Goal: Task Accomplishment & Management: Use online tool/utility

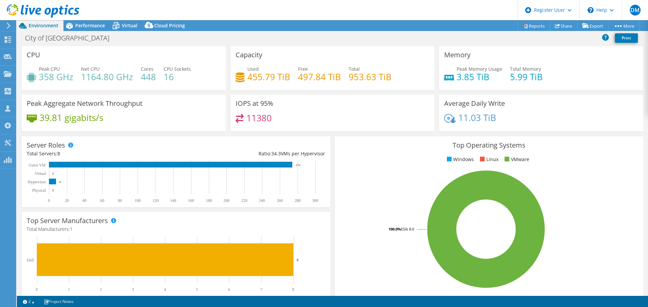
select select "USD"
click at [99, 21] on div "Performance" at bounding box center [86, 25] width 47 height 11
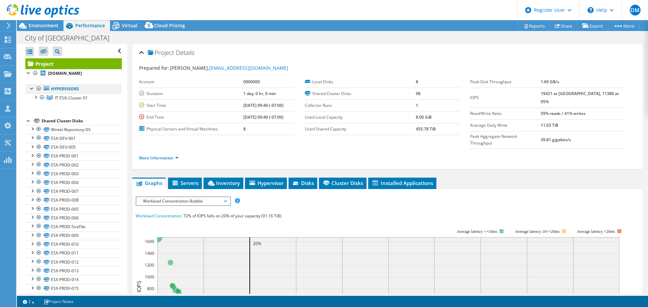
click at [38, 87] on div at bounding box center [38, 89] width 7 height 8
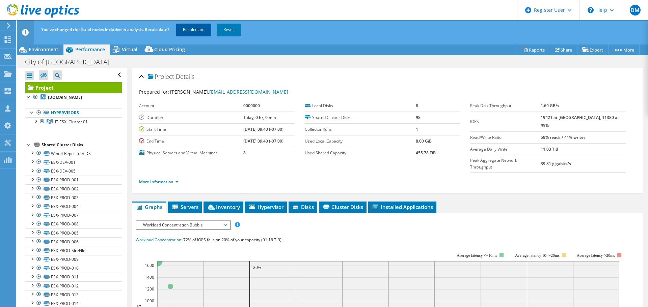
click at [208, 30] on link "Recalculate" at bounding box center [193, 30] width 35 height 12
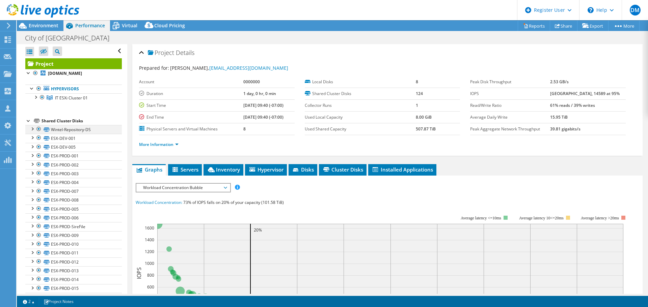
click at [36, 128] on div at bounding box center [38, 129] width 7 height 8
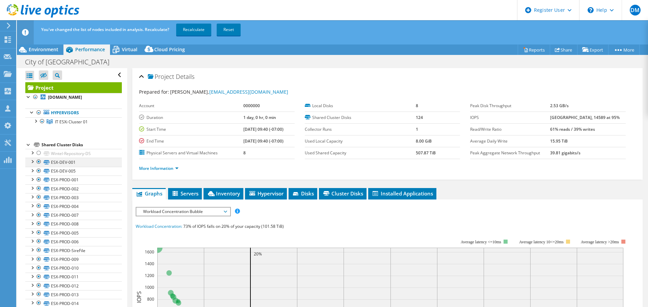
click at [39, 161] on div at bounding box center [38, 162] width 7 height 8
click at [36, 171] on div at bounding box center [38, 171] width 7 height 8
click at [38, 180] on div at bounding box center [38, 180] width 7 height 8
click at [40, 192] on li "ESX-PROD-002 ESX-PROD-002 | [DOMAIN_NAME] ESX-PROD-002 | [DOMAIN_NAME]" at bounding box center [73, 189] width 96 height 9
drag, startPoint x: 38, startPoint y: 189, endPoint x: 40, endPoint y: 196, distance: 8.1
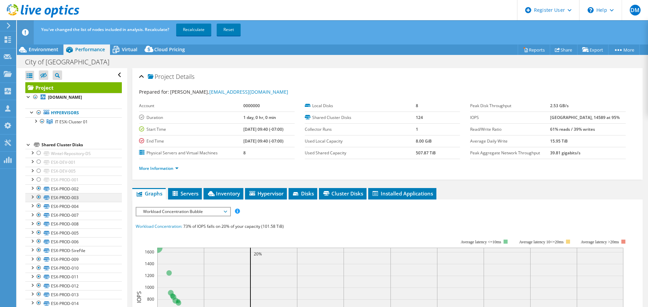
click at [39, 190] on div at bounding box center [38, 189] width 7 height 8
click at [40, 197] on div at bounding box center [38, 197] width 7 height 8
click at [37, 208] on div at bounding box center [38, 206] width 7 height 8
click at [36, 216] on div at bounding box center [38, 215] width 7 height 8
drag, startPoint x: 37, startPoint y: 226, endPoint x: 36, endPoint y: 222, distance: 4.1
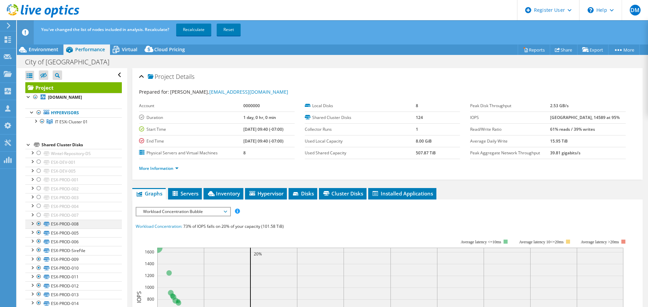
click at [37, 226] on div at bounding box center [38, 224] width 7 height 8
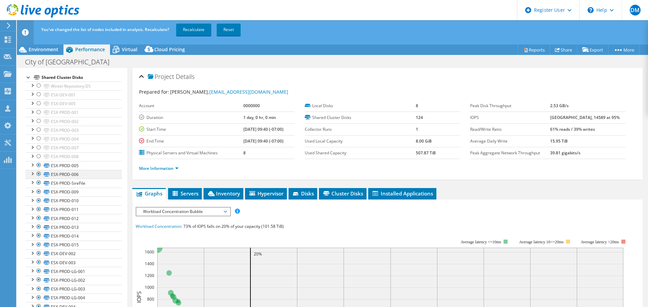
drag, startPoint x: 39, startPoint y: 164, endPoint x: 39, endPoint y: 172, distance: 7.8
click at [38, 164] on div at bounding box center [38, 165] width 7 height 8
click at [38, 175] on div at bounding box center [38, 174] width 7 height 8
click at [35, 185] on li "ESX-PROD-SireFile ESX-PROD-SireFile | [DOMAIN_NAME] ESX-PROD-SireFile | [DOMAIN…" at bounding box center [73, 183] width 96 height 9
click at [38, 183] on div at bounding box center [38, 183] width 7 height 8
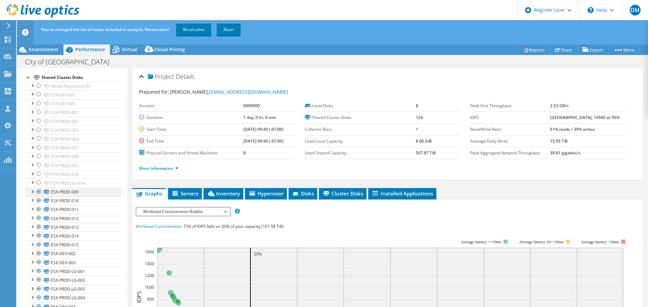
click at [36, 194] on div at bounding box center [38, 192] width 7 height 8
click at [38, 199] on div at bounding box center [38, 201] width 7 height 8
drag, startPoint x: 39, startPoint y: 207, endPoint x: 39, endPoint y: 211, distance: 3.7
click at [38, 207] on div at bounding box center [38, 209] width 7 height 8
click at [39, 217] on div at bounding box center [38, 218] width 7 height 8
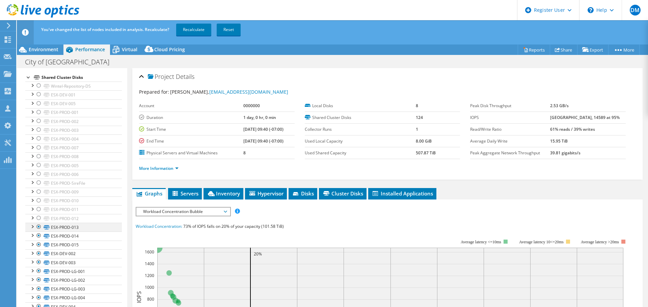
click at [39, 224] on div at bounding box center [38, 227] width 7 height 8
click at [39, 235] on div at bounding box center [38, 236] width 7 height 8
click at [39, 247] on div at bounding box center [38, 245] width 7 height 8
click at [38, 253] on div at bounding box center [38, 254] width 7 height 8
click at [37, 264] on div at bounding box center [38, 262] width 7 height 8
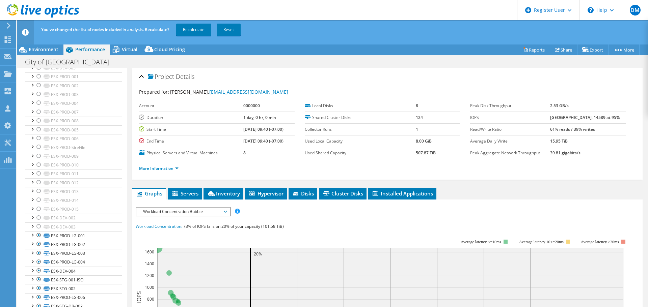
scroll to position [169, 0]
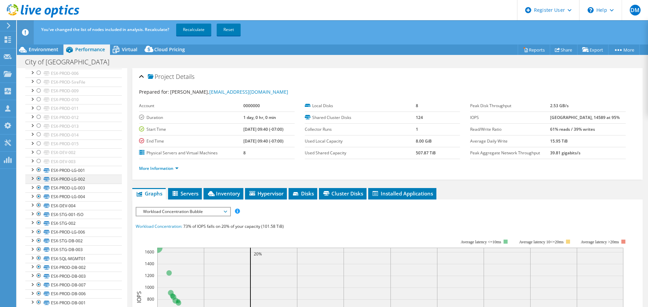
drag, startPoint x: 39, startPoint y: 171, endPoint x: 40, endPoint y: 175, distance: 4.2
click at [39, 171] on div at bounding box center [38, 170] width 7 height 8
click at [38, 179] on div at bounding box center [38, 179] width 7 height 8
click at [37, 187] on div at bounding box center [38, 188] width 7 height 8
drag, startPoint x: 37, startPoint y: 196, endPoint x: 41, endPoint y: 202, distance: 7.6
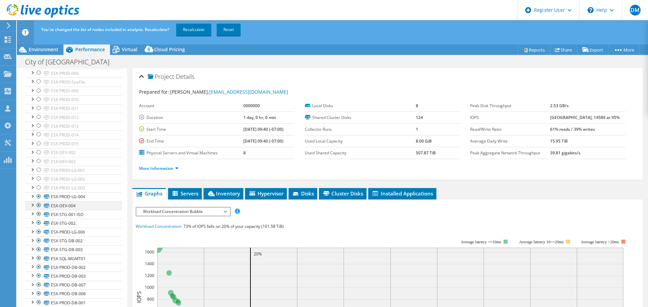
click at [37, 196] on div at bounding box center [38, 197] width 7 height 8
click at [43, 207] on link "ESX-DEV-004" at bounding box center [73, 205] width 96 height 9
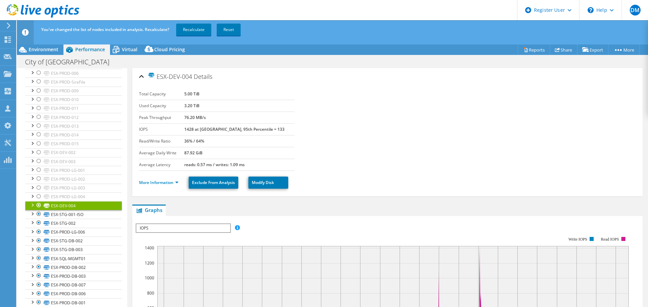
click at [41, 204] on div at bounding box center [38, 205] width 7 height 8
click at [35, 212] on div at bounding box center [38, 214] width 7 height 8
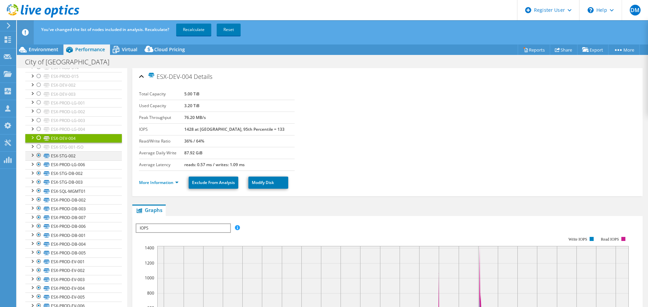
click at [39, 153] on div at bounding box center [38, 155] width 7 height 8
click at [38, 166] on div at bounding box center [38, 165] width 7 height 8
click at [37, 171] on div at bounding box center [38, 173] width 7 height 8
click at [39, 180] on div at bounding box center [38, 182] width 7 height 8
click at [37, 191] on div at bounding box center [38, 191] width 7 height 8
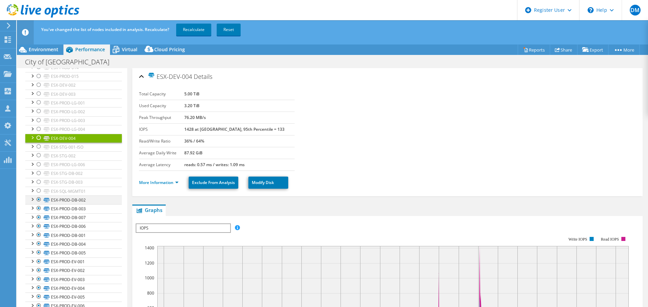
click at [38, 198] on div at bounding box center [38, 200] width 7 height 8
click at [38, 210] on div at bounding box center [38, 208] width 7 height 8
click at [38, 215] on div at bounding box center [38, 218] width 7 height 8
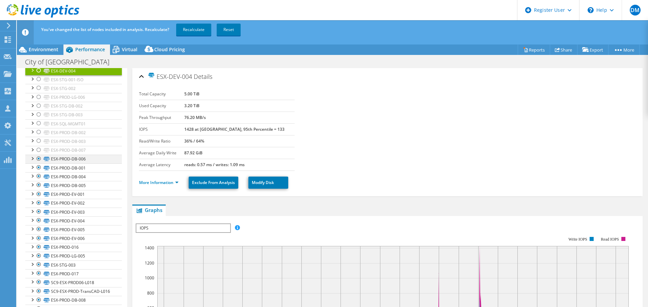
click at [39, 162] on div at bounding box center [38, 159] width 7 height 8
click at [38, 166] on div at bounding box center [38, 168] width 7 height 8
click at [37, 177] on div at bounding box center [38, 176] width 7 height 8
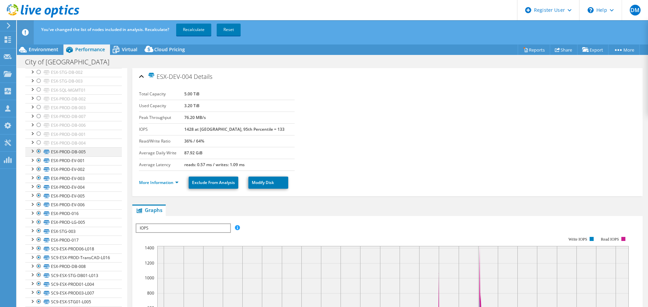
click at [37, 150] on div at bounding box center [38, 151] width 7 height 8
click at [40, 159] on div at bounding box center [38, 161] width 7 height 8
click at [38, 169] on div at bounding box center [38, 169] width 7 height 8
click at [38, 179] on div at bounding box center [38, 178] width 7 height 8
click at [38, 187] on div at bounding box center [38, 187] width 7 height 8
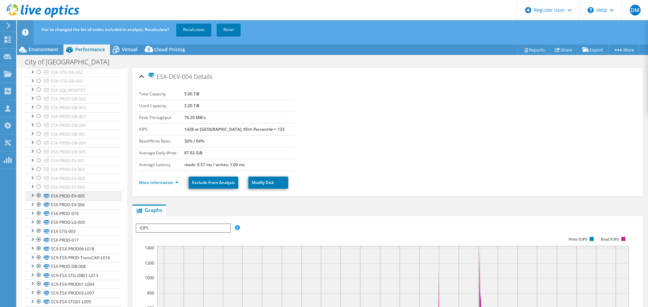
click at [36, 194] on div at bounding box center [38, 196] width 7 height 8
click at [34, 205] on div at bounding box center [32, 204] width 7 height 7
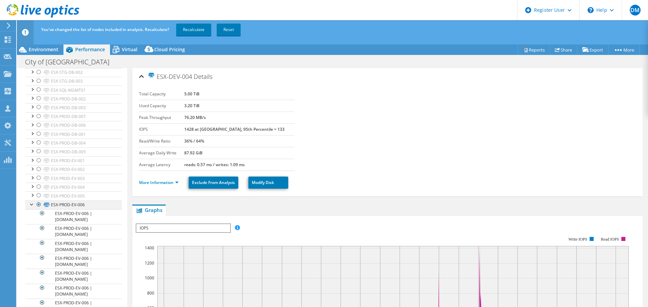
click at [31, 203] on div at bounding box center [32, 204] width 7 height 7
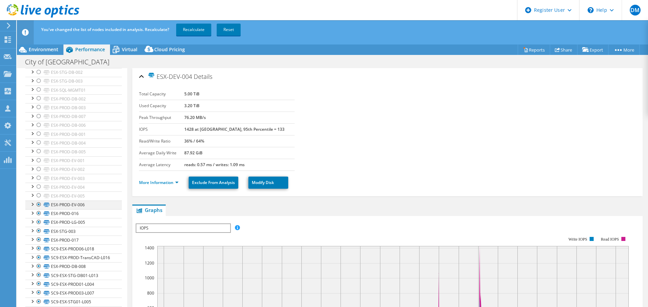
click at [37, 204] on div at bounding box center [38, 205] width 7 height 8
click at [39, 214] on div at bounding box center [38, 213] width 7 height 8
click at [37, 222] on div at bounding box center [38, 222] width 7 height 8
click at [36, 230] on div at bounding box center [38, 231] width 7 height 8
click at [37, 241] on div at bounding box center [38, 240] width 7 height 8
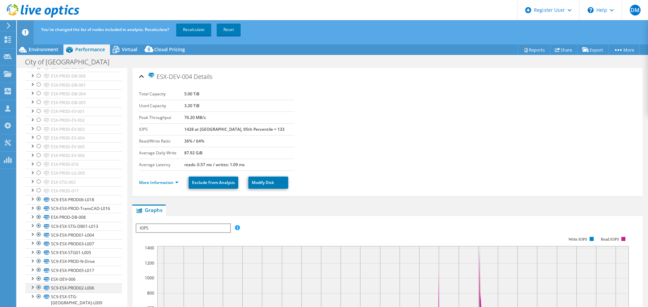
scroll to position [439, 0]
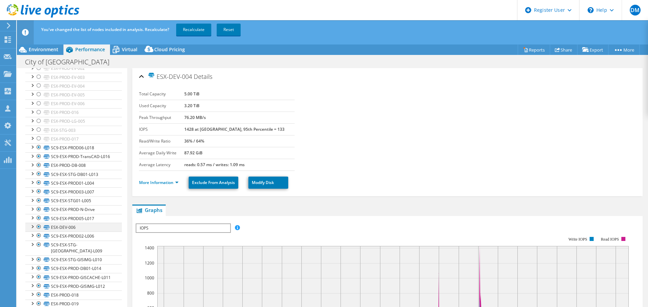
click at [38, 231] on div at bounding box center [38, 227] width 7 height 8
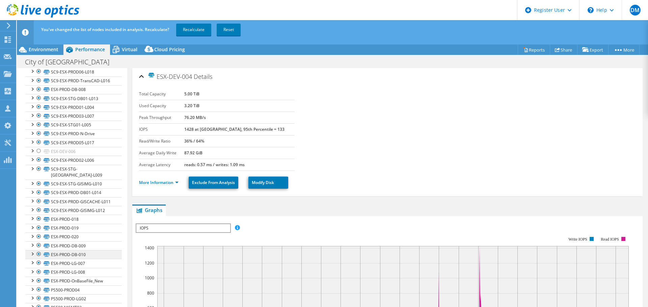
scroll to position [540, 0]
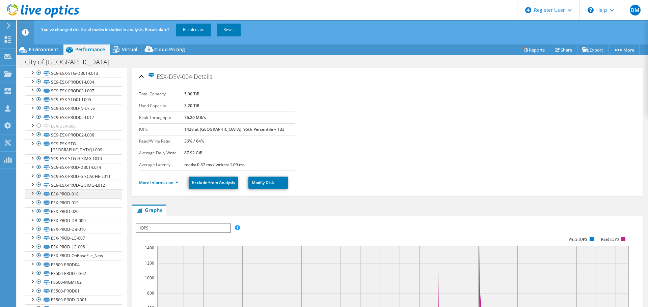
click at [38, 198] on div at bounding box center [38, 194] width 7 height 8
click at [38, 207] on div at bounding box center [38, 203] width 7 height 8
click at [38, 216] on div at bounding box center [38, 211] width 7 height 8
click at [38, 224] on div at bounding box center [38, 220] width 7 height 8
click at [36, 233] on div at bounding box center [38, 229] width 7 height 8
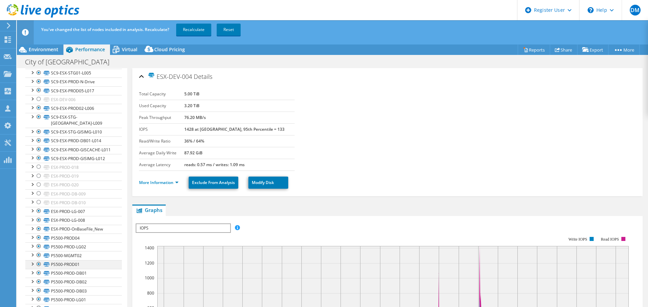
scroll to position [607, 0]
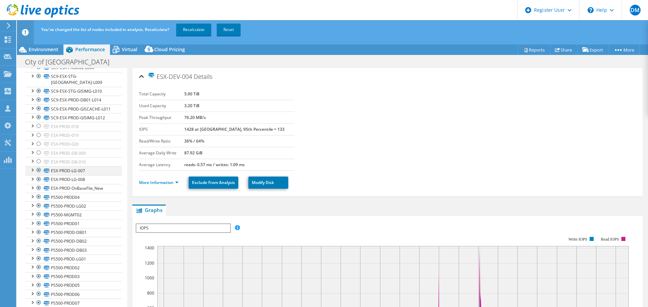
click at [38, 174] on div at bounding box center [38, 170] width 7 height 8
click at [38, 183] on div at bounding box center [38, 179] width 7 height 8
click at [38, 192] on div at bounding box center [38, 188] width 7 height 8
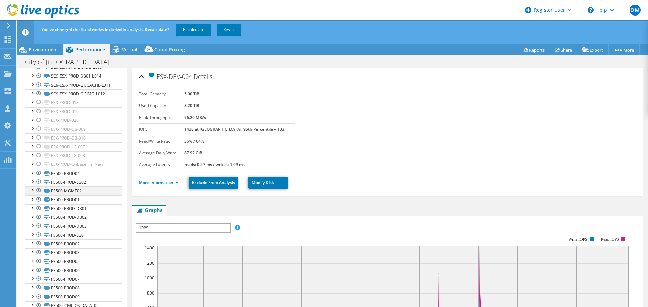
scroll to position [641, 0]
click at [39, 167] on div at bounding box center [38, 163] width 7 height 8
click at [38, 176] on div at bounding box center [38, 172] width 7 height 8
click at [37, 185] on div at bounding box center [38, 181] width 7 height 8
click at [39, 194] on div at bounding box center [38, 190] width 7 height 8
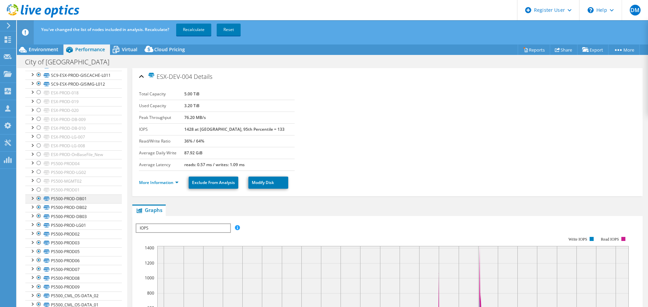
click at [39, 203] on div at bounding box center [38, 199] width 7 height 8
click at [39, 211] on div at bounding box center [38, 207] width 7 height 8
click at [37, 220] on div at bounding box center [38, 216] width 7 height 8
click at [38, 229] on div at bounding box center [38, 225] width 7 height 8
click at [36, 238] on li "PS500-PROD02 PS500-PROD02 | [DOMAIN_NAME] PS500-PROD02 | [DOMAIN_NAME]" at bounding box center [73, 234] width 96 height 9
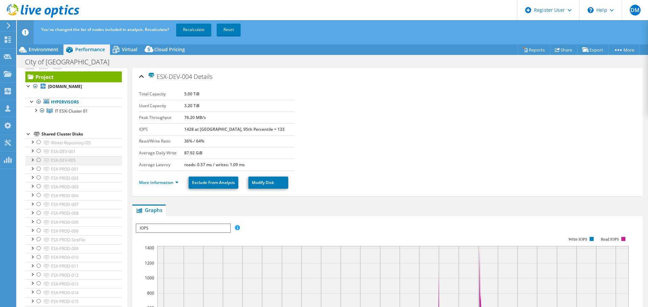
scroll to position [0, 0]
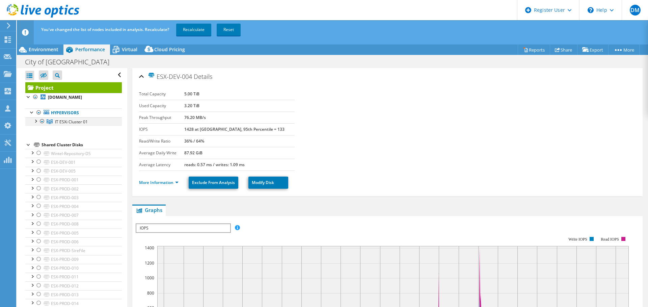
click at [43, 123] on div at bounding box center [42, 121] width 7 height 8
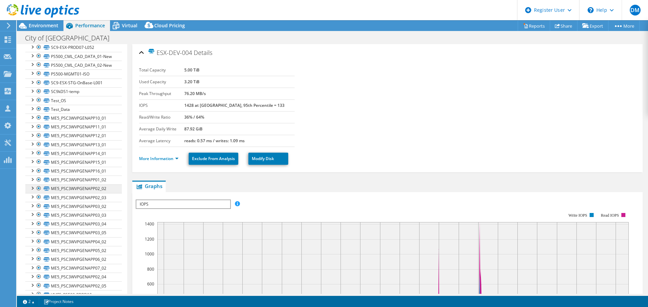
scroll to position [971, 0]
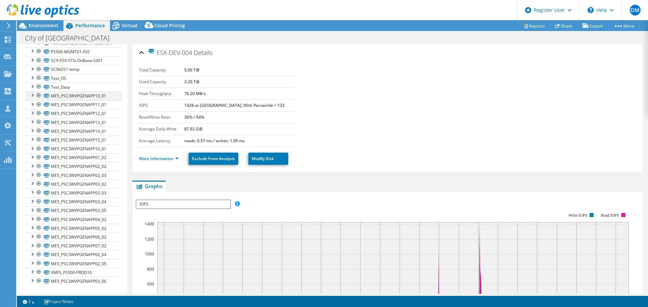
click at [38, 95] on div at bounding box center [38, 95] width 7 height 8
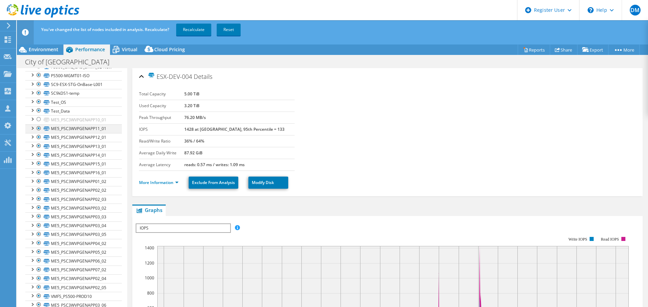
click at [38, 131] on div at bounding box center [38, 128] width 7 height 8
click at [38, 138] on div at bounding box center [38, 137] width 7 height 8
click at [36, 147] on div at bounding box center [38, 146] width 7 height 8
click at [38, 155] on div at bounding box center [38, 155] width 7 height 8
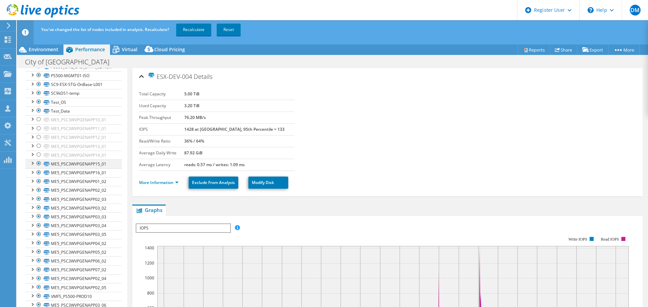
click at [36, 163] on div at bounding box center [38, 164] width 7 height 8
click at [37, 173] on div at bounding box center [38, 173] width 7 height 8
click at [37, 183] on div at bounding box center [38, 181] width 7 height 8
click at [36, 193] on div at bounding box center [38, 190] width 7 height 8
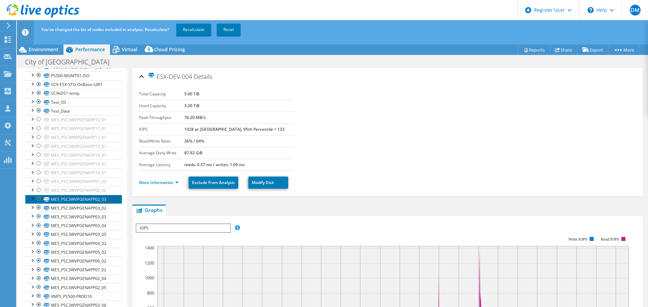
click at [37, 203] on link "ME5_PSC3WVPGENAPP02_03" at bounding box center [73, 199] width 96 height 9
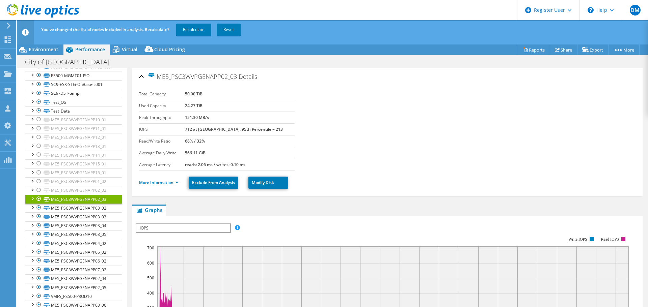
click at [38, 198] on div at bounding box center [38, 199] width 7 height 8
click at [37, 208] on div at bounding box center [38, 208] width 7 height 8
click at [38, 219] on div at bounding box center [38, 217] width 7 height 8
click at [38, 225] on div at bounding box center [38, 226] width 7 height 8
click at [39, 236] on div at bounding box center [38, 234] width 7 height 8
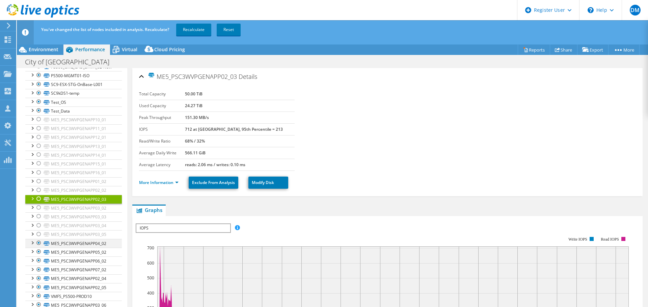
click at [37, 245] on div at bounding box center [38, 243] width 7 height 8
click at [38, 250] on div at bounding box center [38, 252] width 7 height 8
click at [38, 262] on div at bounding box center [38, 261] width 7 height 8
click at [36, 271] on div at bounding box center [38, 270] width 7 height 8
click at [38, 279] on div at bounding box center [38, 279] width 7 height 8
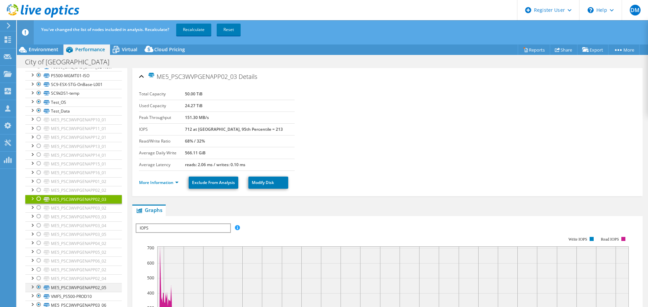
drag, startPoint x: 39, startPoint y: 286, endPoint x: 37, endPoint y: 290, distance: 5.1
click at [39, 287] on div at bounding box center [38, 287] width 7 height 8
click at [38, 295] on div at bounding box center [38, 296] width 7 height 8
click at [37, 303] on div at bounding box center [38, 305] width 7 height 8
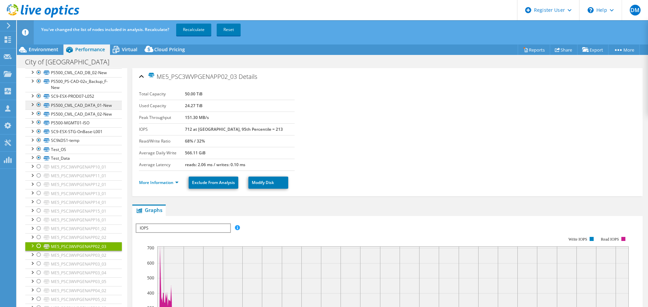
scroll to position [904, 0]
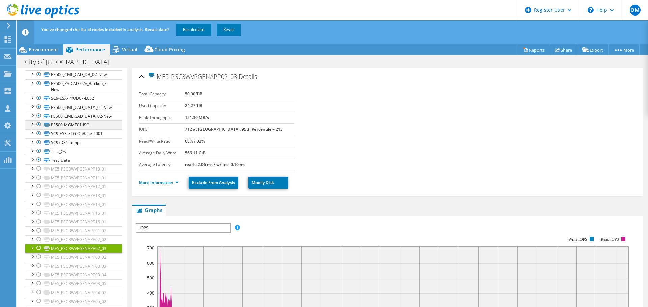
click at [38, 129] on div at bounding box center [38, 124] width 7 height 8
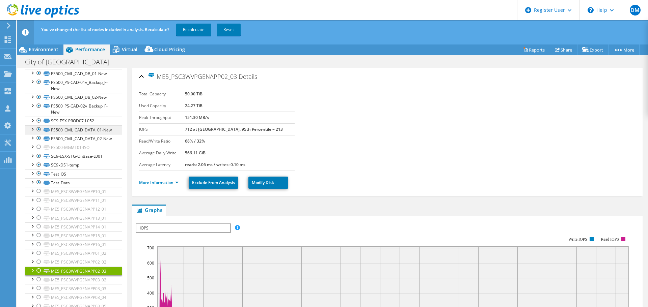
scroll to position [870, 0]
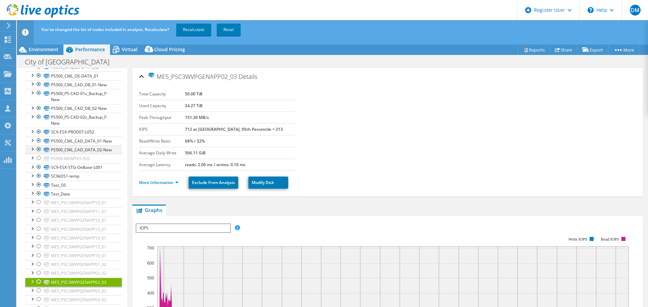
click at [37, 153] on div at bounding box center [38, 149] width 7 height 8
click at [38, 145] on div at bounding box center [38, 141] width 7 height 8
click at [38, 121] on div at bounding box center [38, 117] width 7 height 8
click at [36, 112] on div at bounding box center [38, 108] width 7 height 8
click at [38, 97] on div at bounding box center [38, 93] width 7 height 8
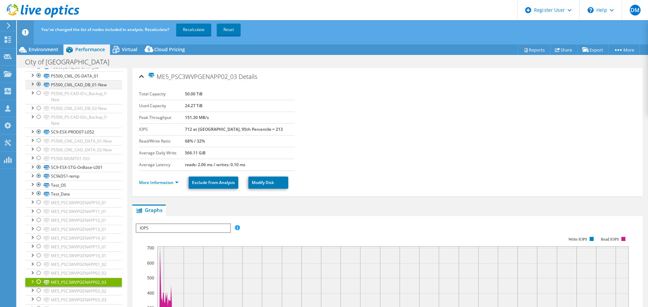
click at [38, 88] on div at bounding box center [38, 84] width 7 height 8
click at [39, 80] on div at bounding box center [38, 76] width 7 height 8
click at [38, 71] on div at bounding box center [38, 67] width 7 height 8
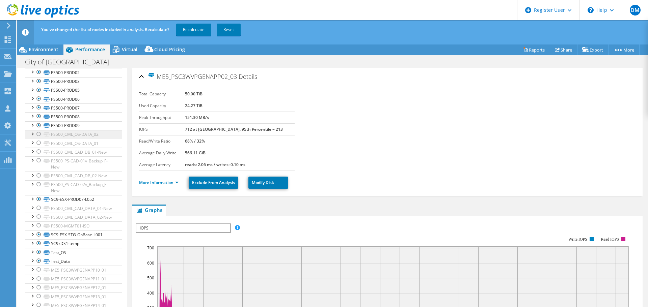
scroll to position [769, 0]
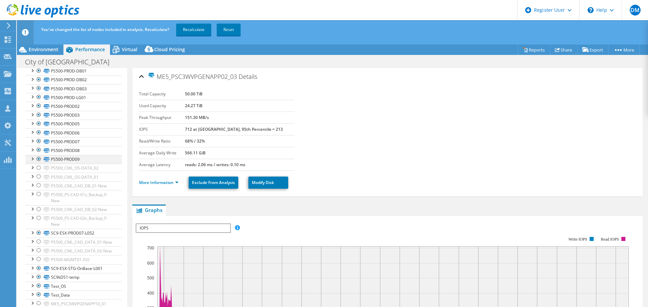
click at [37, 163] on div at bounding box center [38, 159] width 7 height 8
click at [37, 154] on div at bounding box center [38, 150] width 7 height 8
click at [39, 145] on div at bounding box center [38, 141] width 7 height 8
click at [38, 137] on div at bounding box center [38, 133] width 7 height 8
click at [37, 128] on div at bounding box center [38, 124] width 7 height 8
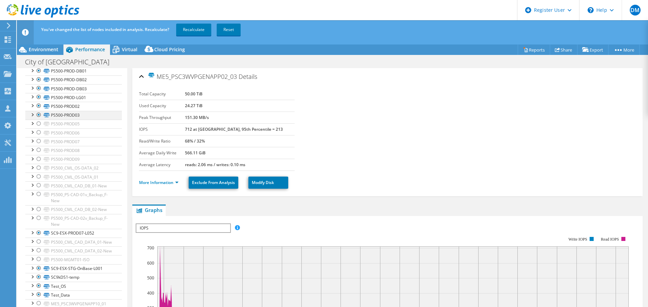
click at [39, 119] on div at bounding box center [38, 115] width 7 height 8
click at [38, 110] on div at bounding box center [38, 106] width 7 height 8
click at [39, 101] on div at bounding box center [38, 97] width 7 height 8
click at [39, 92] on div at bounding box center [38, 88] width 7 height 8
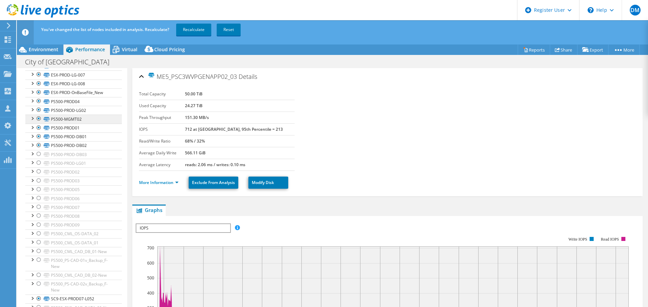
scroll to position [701, 0]
click at [38, 151] on div at bounding box center [38, 147] width 7 height 8
click at [38, 142] on div at bounding box center [38, 138] width 7 height 8
click at [40, 134] on div at bounding box center [38, 129] width 7 height 8
click at [39, 124] on div at bounding box center [38, 120] width 7 height 8
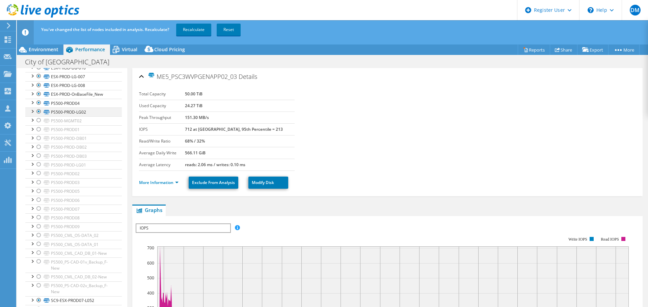
click at [40, 116] on div at bounding box center [38, 112] width 7 height 8
click at [38, 107] on div at bounding box center [38, 103] width 7 height 8
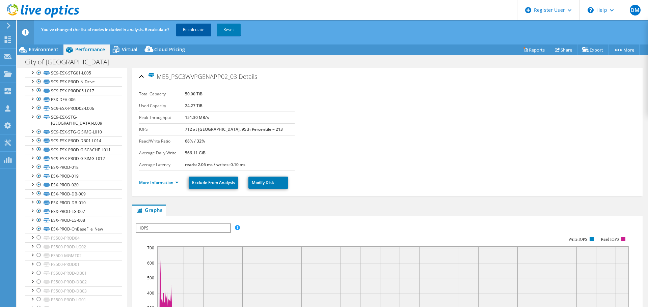
click at [192, 28] on link "Recalculate" at bounding box center [193, 30] width 35 height 12
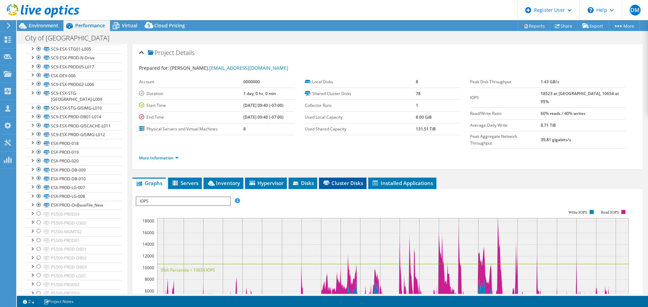
click at [354, 178] on li "Cluster Disks" at bounding box center [343, 183] width 48 height 11
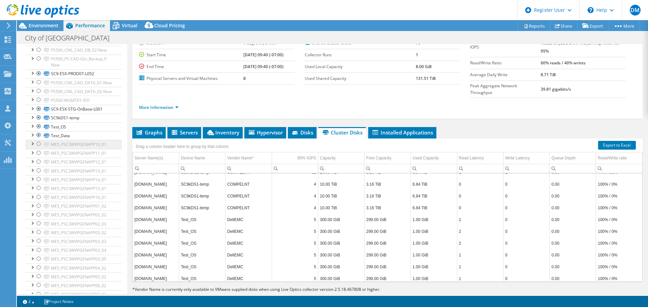
scroll to position [904, 0]
click at [39, 131] on div at bounding box center [38, 127] width 7 height 8
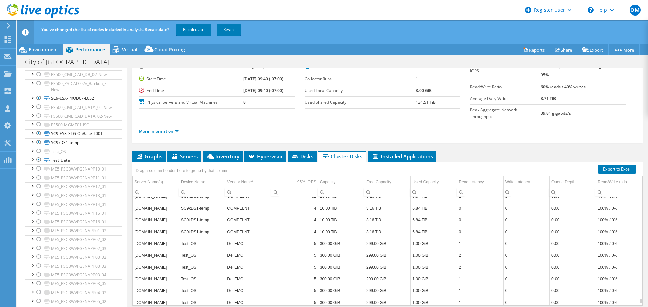
scroll to position [7259, 0]
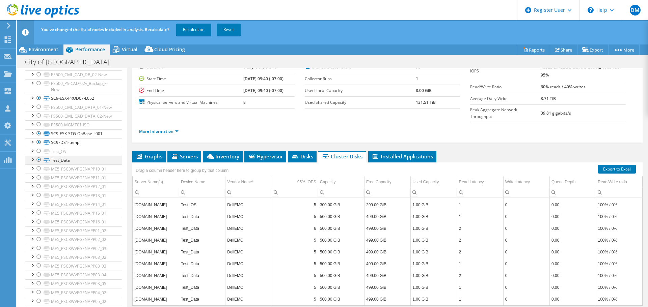
click at [38, 164] on div at bounding box center [38, 160] width 7 height 8
click at [199, 28] on link "Recalculate" at bounding box center [193, 30] width 35 height 12
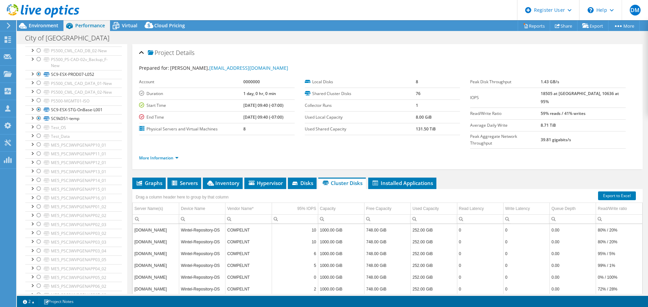
scroll to position [51, 0]
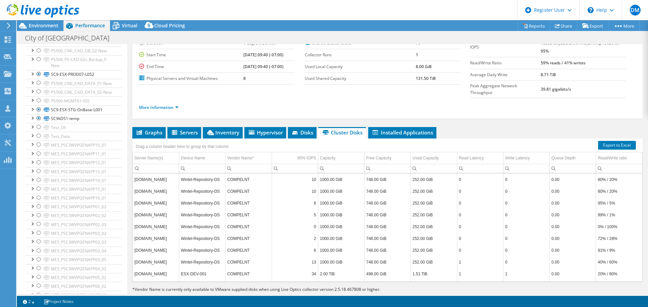
click at [637, 172] on div "Project Details Prepared for: [PERSON_NAME], [EMAIL_ADDRESS][DOMAIN_NAME] Accou…" at bounding box center [387, 151] width 520 height 314
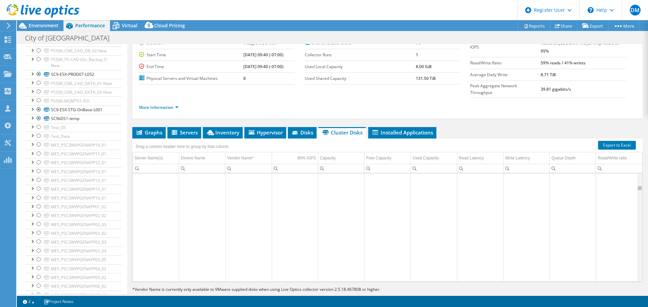
scroll to position [0, 0]
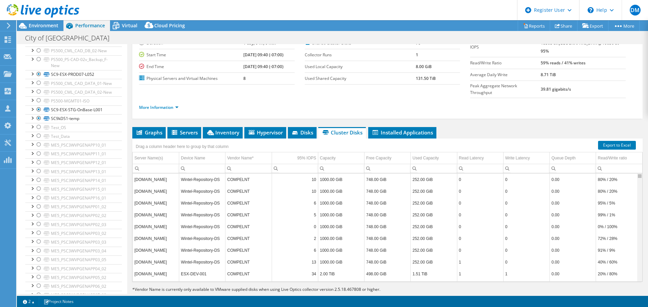
drag, startPoint x: 635, startPoint y: 164, endPoint x: 517, endPoint y: 103, distance: 132.0
click at [621, 130] on body "DM Dell User [PERSON_NAME] Martin [EMAIL_ADDRESS][PERSON_NAME][DOMAIN_NAME] Del…" at bounding box center [324, 153] width 648 height 307
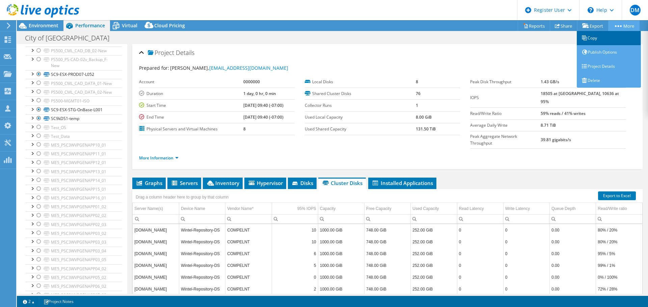
click at [598, 36] on link "Copy" at bounding box center [608, 38] width 64 height 14
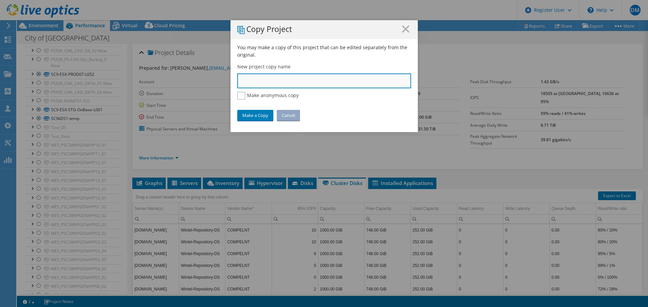
click at [259, 78] on input "text" at bounding box center [324, 81] width 174 height 15
type input "Irvine VMware - Compellent"
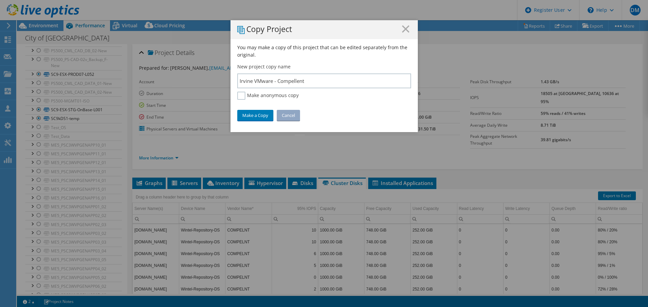
click at [239, 124] on div "You may make a copy of this project that can be edited separately from the orig…" at bounding box center [323, 88] width 187 height 88
click at [242, 117] on link "Make a Copy" at bounding box center [255, 115] width 36 height 11
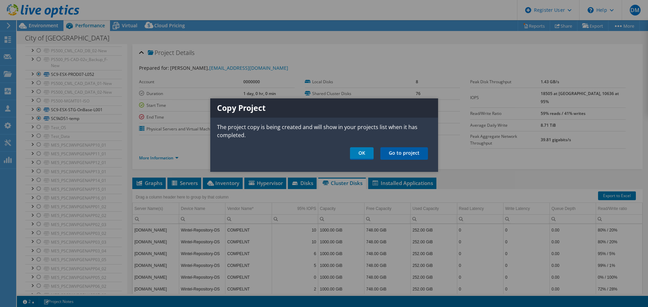
click at [407, 155] on link "Go to project" at bounding box center [404, 153] width 48 height 12
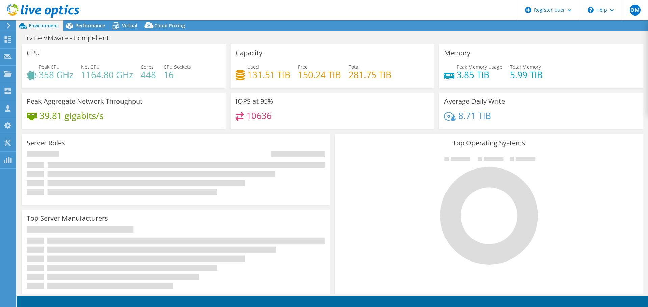
select select "USD"
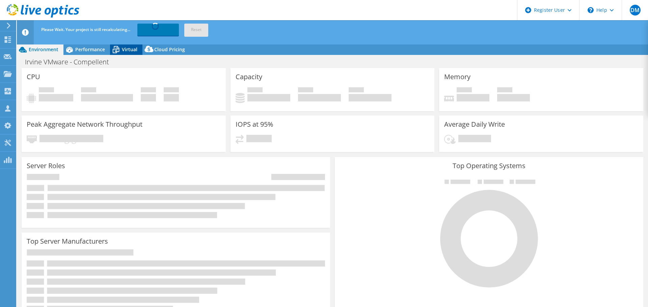
click at [122, 30] on span "Please Wait. Your project is still recalculating..." at bounding box center [85, 30] width 89 height 6
